Goal: Transaction & Acquisition: Purchase product/service

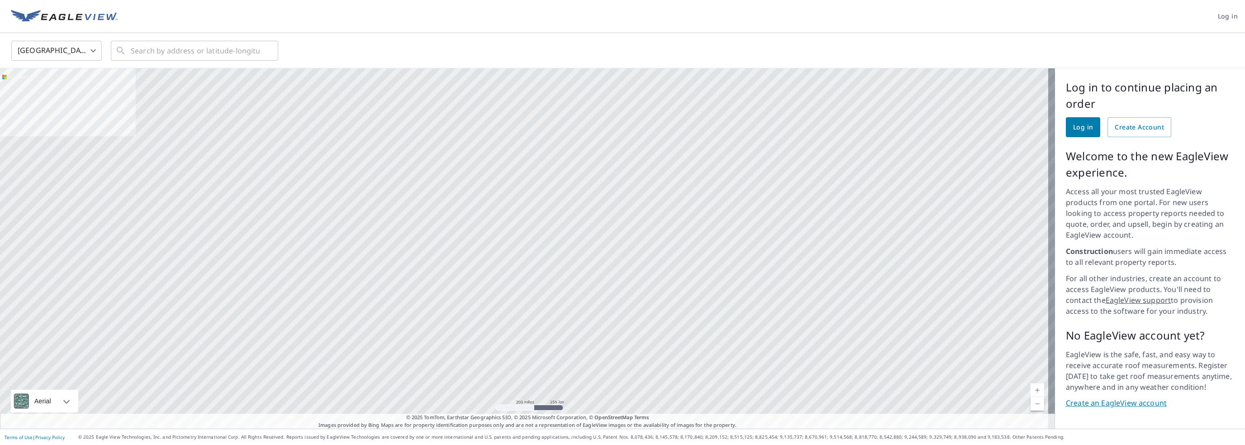
click at [1078, 128] on span "Log in" at bounding box center [1083, 127] width 20 height 11
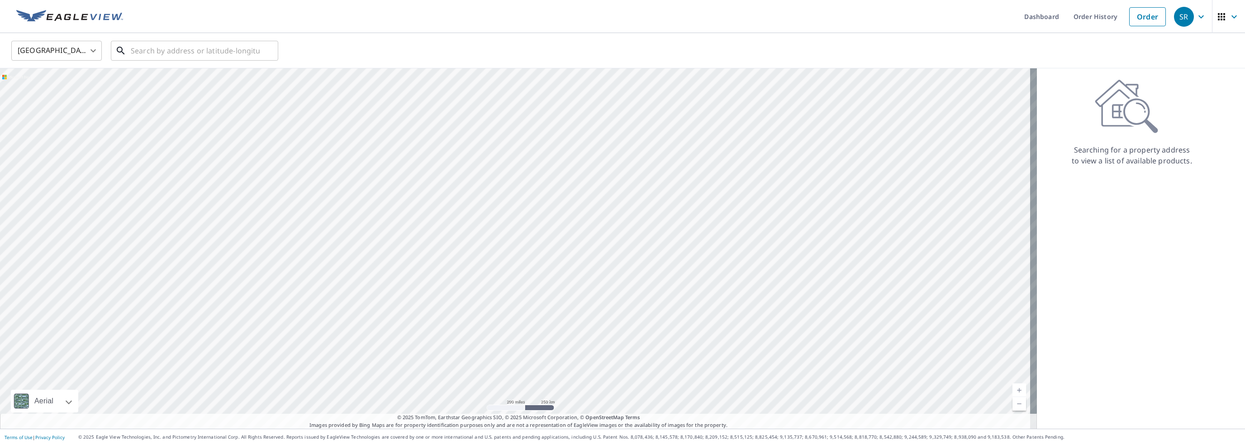
click at [184, 51] on input "text" at bounding box center [195, 50] width 129 height 25
paste input "[GEOGRAPHIC_DATA], [GEOGRAPHIC_DATA], [GEOGRAPHIC_DATA]"
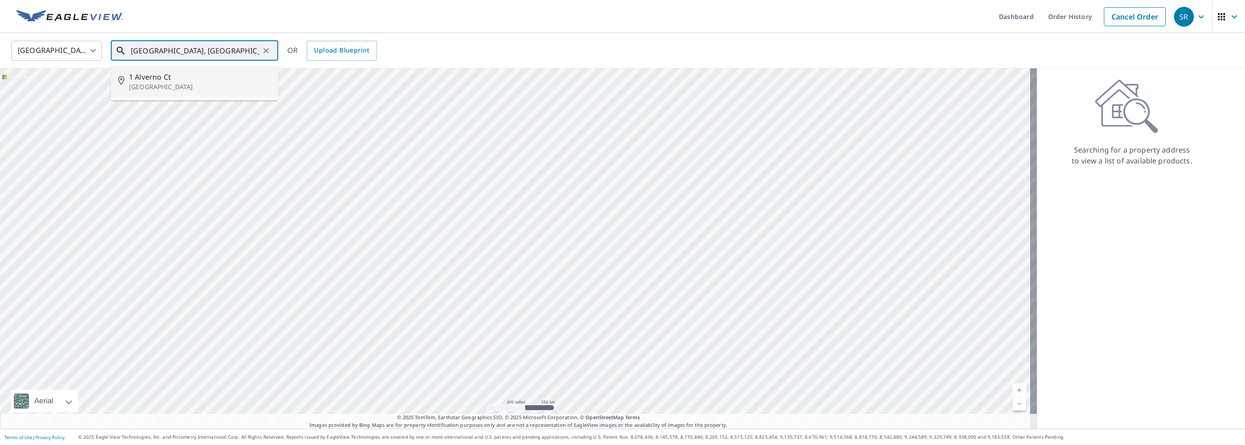
drag, startPoint x: 165, startPoint y: 48, endPoint x: 0, endPoint y: 56, distance: 165.2
click at [0, 56] on div "[GEOGRAPHIC_DATA] [GEOGRAPHIC_DATA] [GEOGRAPHIC_DATA], [GEOGRAPHIC_DATA] ​ [STR…" at bounding box center [622, 50] width 1245 height 35
type input "[STREET_ADDRESS]"
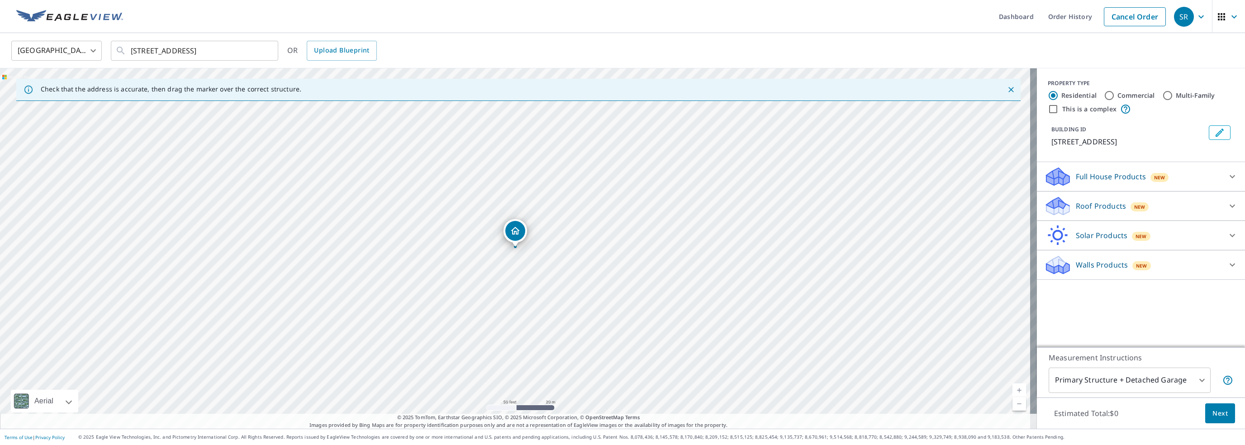
click at [495, 327] on div "[STREET_ADDRESS]" at bounding box center [518, 248] width 1037 height 360
click at [484, 317] on div "[STREET_ADDRESS]" at bounding box center [518, 248] width 1037 height 360
click at [494, 321] on div "[STREET_ADDRESS]" at bounding box center [518, 248] width 1037 height 360
drag, startPoint x: 517, startPoint y: 229, endPoint x: 487, endPoint y: 310, distance: 86.3
click at [1162, 92] on input "Multi-Family" at bounding box center [1167, 95] width 11 height 11
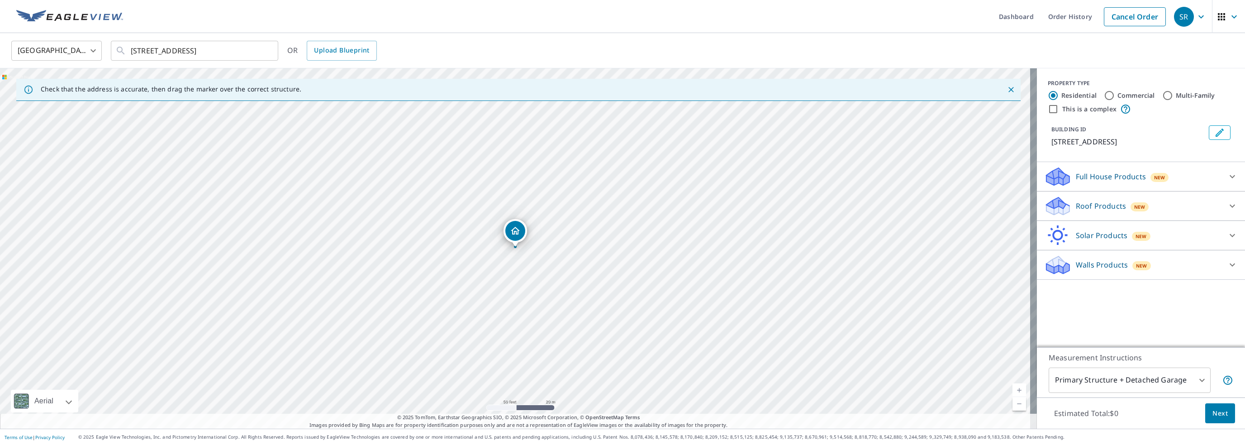
radio input "true"
type input "2"
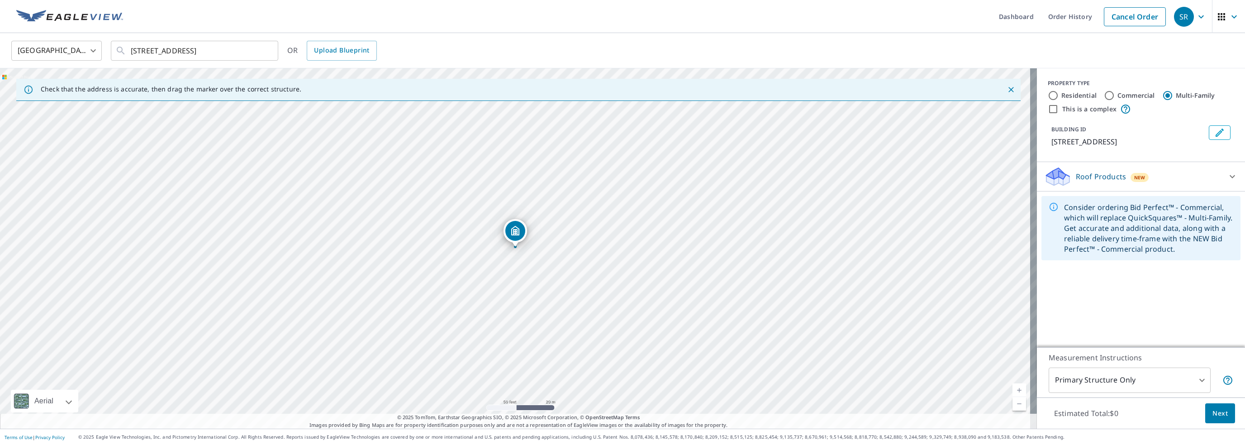
click at [1212, 417] on span "Next" at bounding box center [1219, 413] width 15 height 11
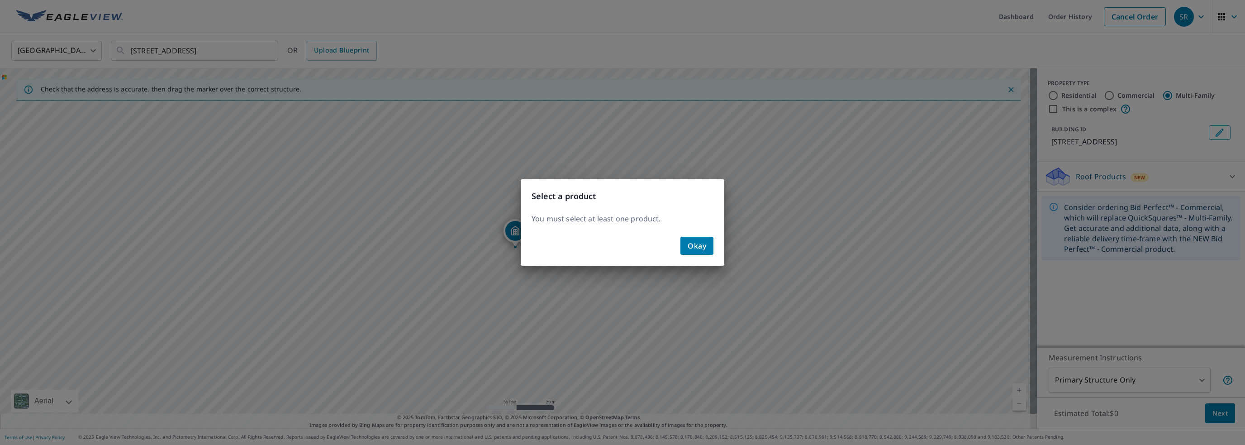
click at [695, 239] on span "Okay" at bounding box center [696, 245] width 19 height 13
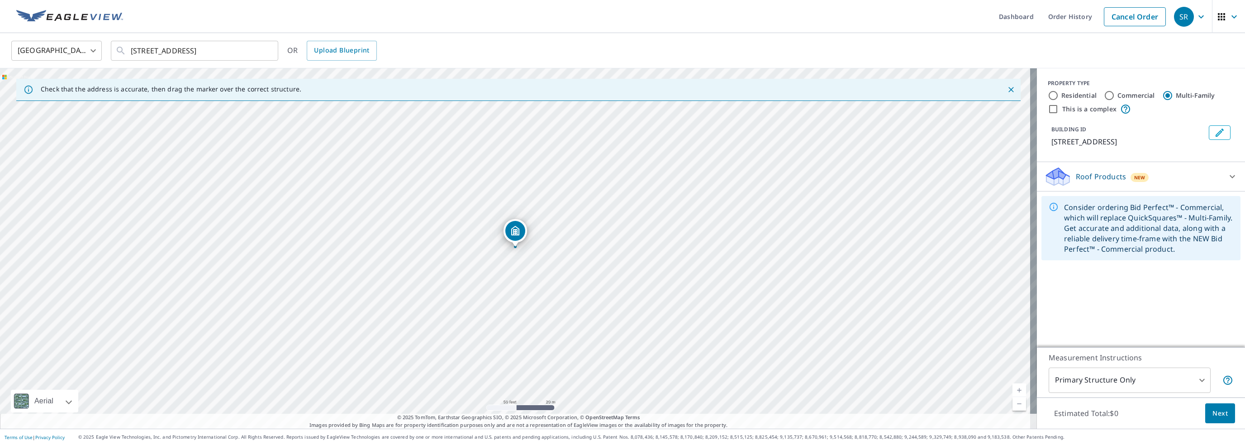
click at [1090, 171] on p "Roof Products" at bounding box center [1101, 176] width 50 height 11
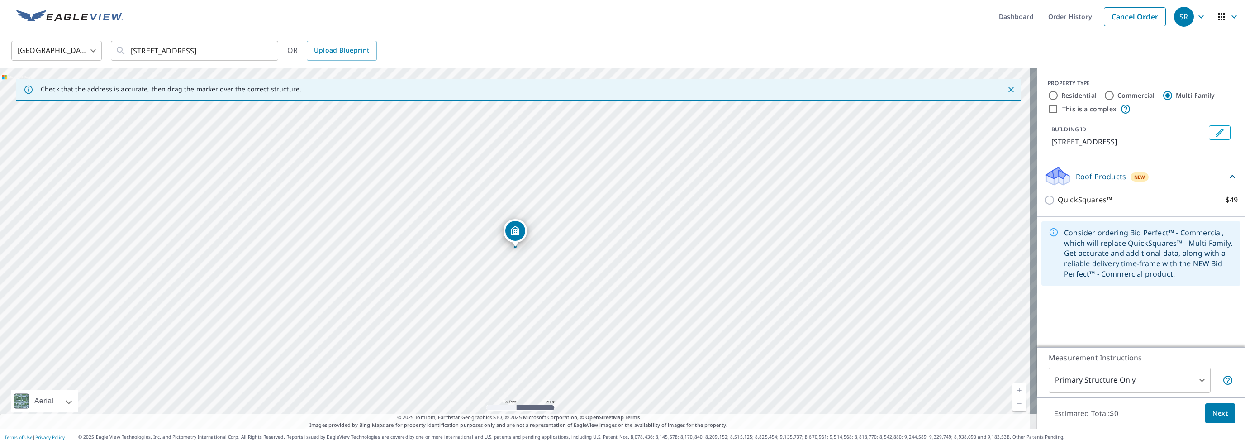
click at [1117, 94] on label "Commercial" at bounding box center [1136, 95] width 38 height 9
click at [1107, 94] on input "Commercial" at bounding box center [1109, 95] width 11 height 11
radio input "true"
type input "4"
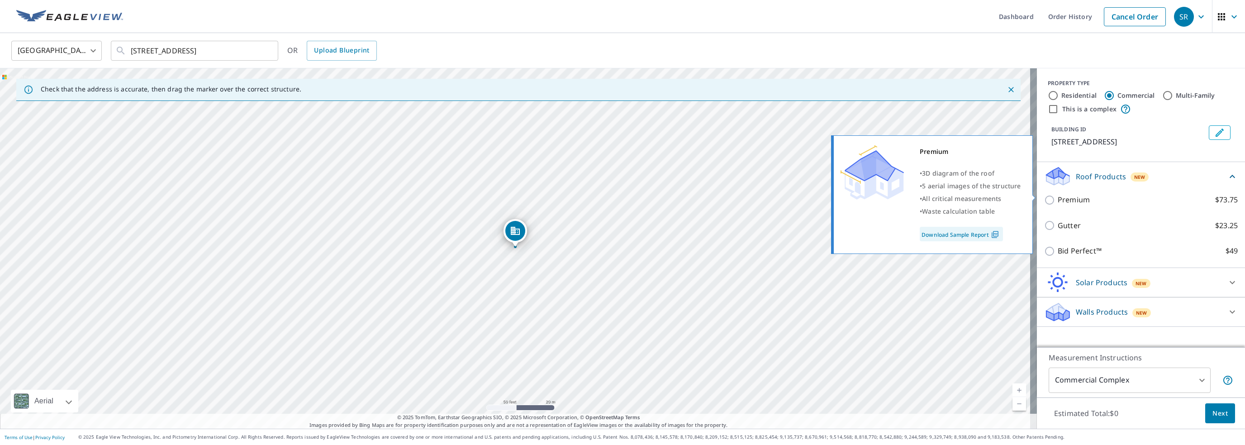
click at [1067, 194] on p "Premium" at bounding box center [1073, 199] width 32 height 11
click at [1057, 194] on input "Premium $73.75" at bounding box center [1051, 199] width 14 height 11
checkbox input "true"
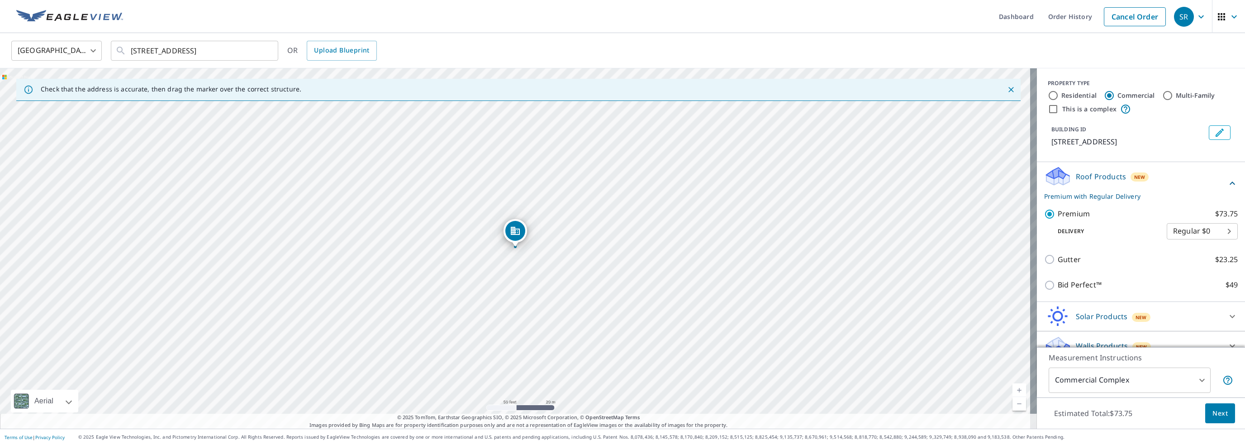
click at [1215, 414] on span "Next" at bounding box center [1219, 413] width 15 height 11
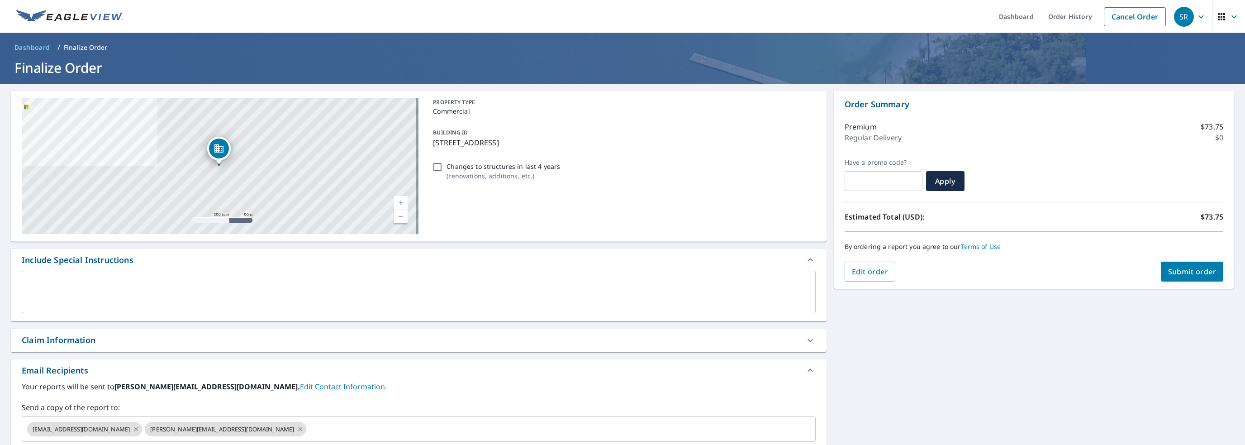
click at [1093, 16] on link "Order History" at bounding box center [1070, 16] width 58 height 33
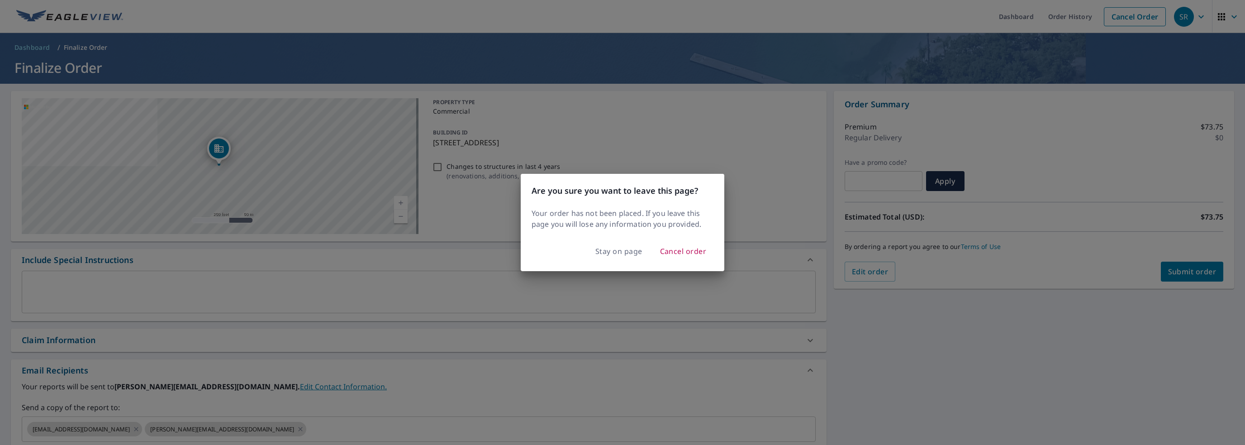
click at [627, 250] on span "Stay on page" at bounding box center [618, 251] width 47 height 13
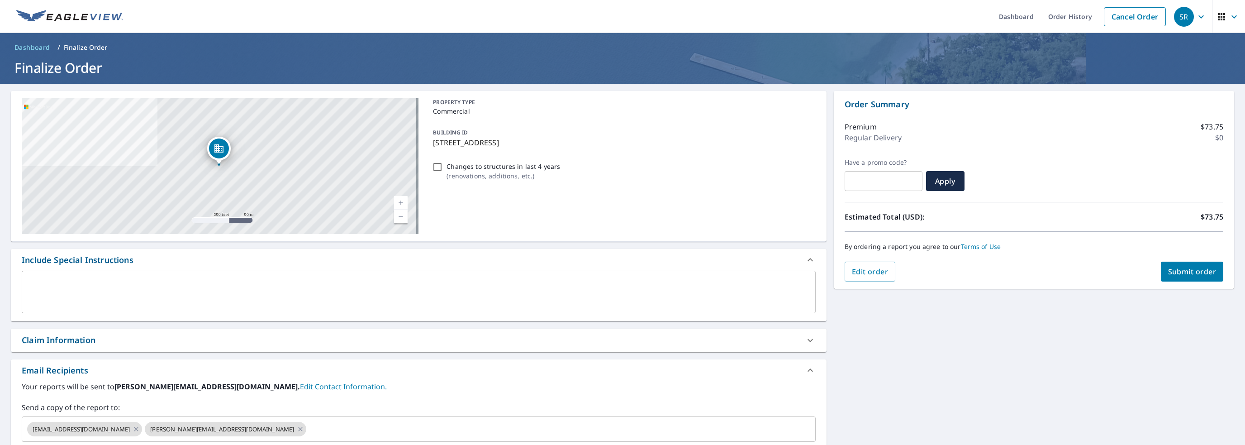
click at [1073, 18] on link "Order History" at bounding box center [1070, 16] width 58 height 33
checkbox input "true"
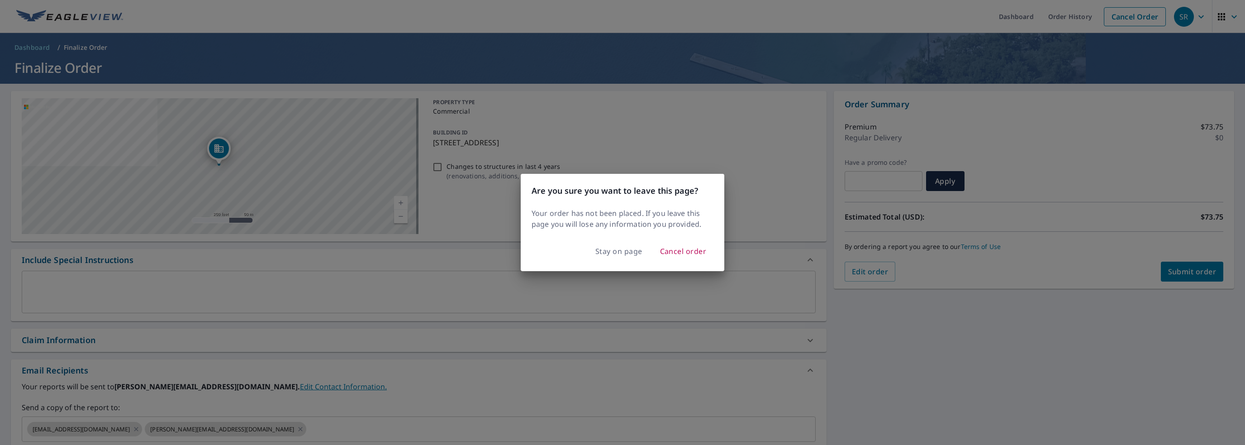
click at [686, 251] on span "Cancel order" at bounding box center [683, 251] width 47 height 13
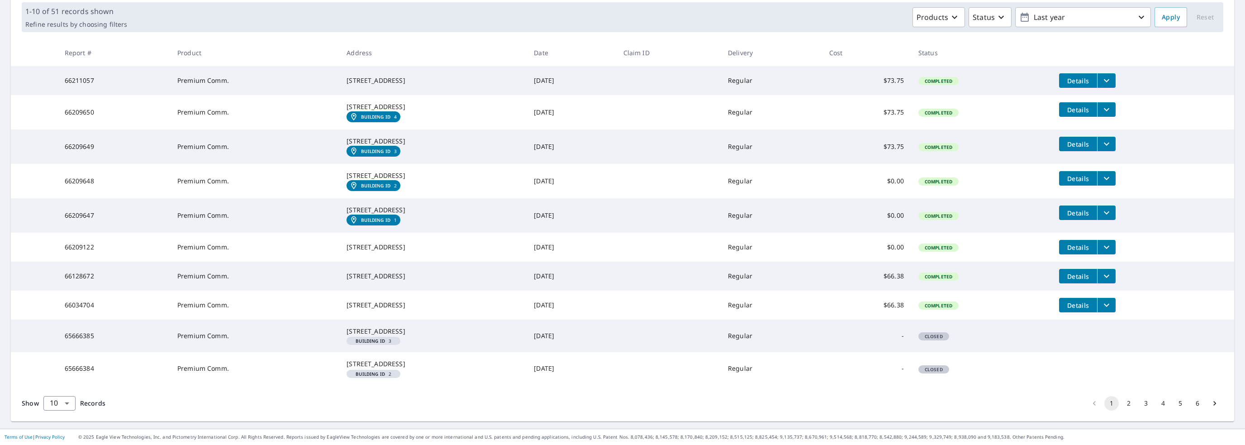
scroll to position [156, 0]
click at [1101, 299] on icon "filesDropdownBtn-66034704" at bounding box center [1106, 304] width 11 height 11
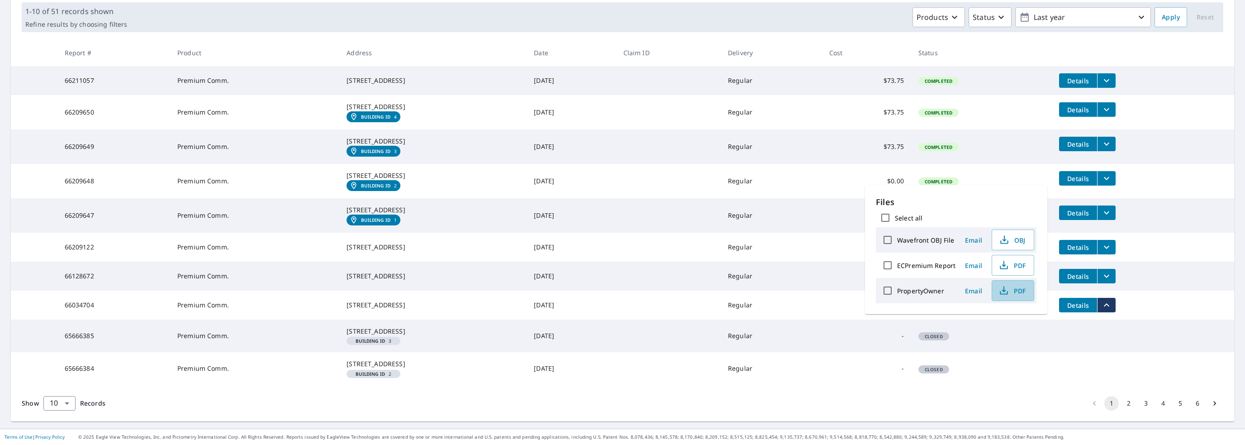
click at [1013, 285] on span "PDF" at bounding box center [1011, 290] width 29 height 11
click at [1008, 260] on span "PDF" at bounding box center [1011, 265] width 29 height 11
